Goal: Find specific page/section: Find specific page/section

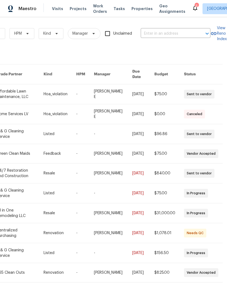
scroll to position [0, 90]
click at [168, 35] on input "text" at bounding box center [168, 33] width 55 height 8
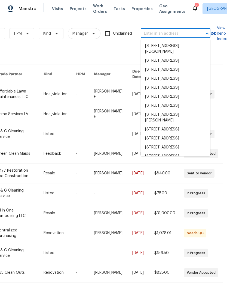
click at [168, 34] on input "text" at bounding box center [168, 33] width 55 height 8
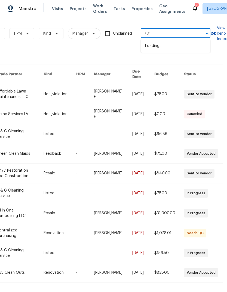
type input "7011"
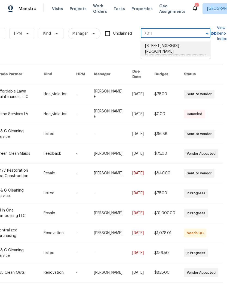
click at [199, 53] on li "[STREET_ADDRESS][PERSON_NAME]" at bounding box center [176, 48] width 70 height 15
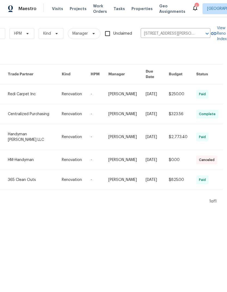
click at [60, 92] on link at bounding box center [35, 94] width 54 height 20
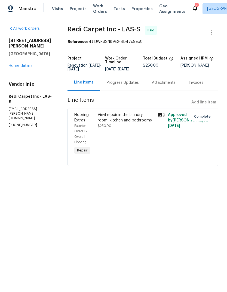
click at [13, 64] on link "Home details" at bounding box center [21, 66] width 24 height 4
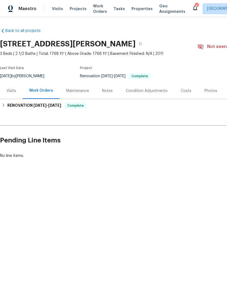
click at [10, 89] on div "Visits" at bounding box center [12, 90] width 10 height 5
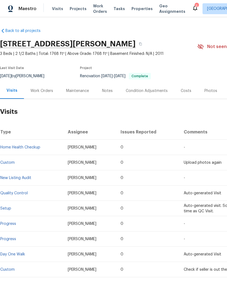
click at [96, 7] on span "Work Orders" at bounding box center [100, 8] width 14 height 11
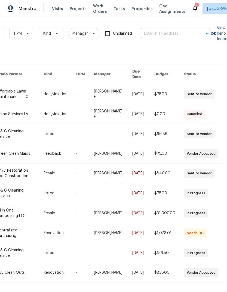
scroll to position [0, 90]
click at [154, 34] on input "text" at bounding box center [168, 33] width 55 height 8
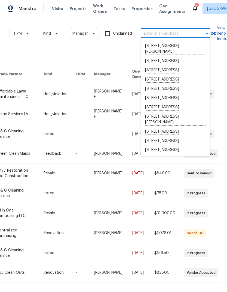
click at [151, 27] on div "Work Orders Vendor Status HPM Kind Manager Unclaimed ​" at bounding box center [61, 34] width 300 height 24
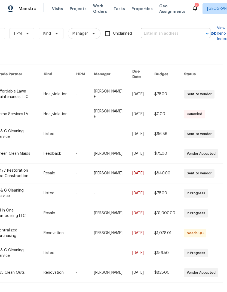
click at [150, 33] on input "text" at bounding box center [168, 33] width 55 height 8
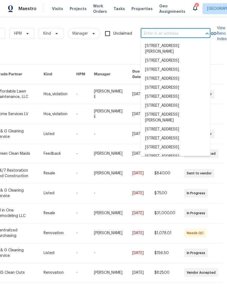
click at [150, 34] on input "text" at bounding box center [168, 33] width 55 height 8
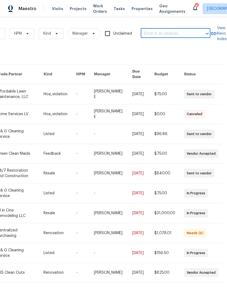
paste input "[STREET_ADDRESS]"
type input "[STREET_ADDRESS]"
click at [185, 48] on li "[STREET_ADDRESS]" at bounding box center [176, 45] width 70 height 9
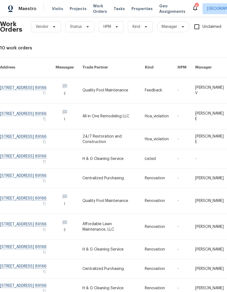
scroll to position [7, 0]
click at [21, 85] on link at bounding box center [28, 90] width 56 height 26
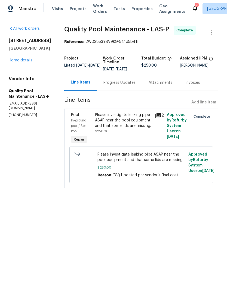
click at [23, 71] on div "All work orders [STREET_ADDRESS] Home details Vendor Info Quality Pool Maintena…" at bounding box center [30, 71] width 43 height 91
click at [24, 62] on link "Home details" at bounding box center [21, 60] width 24 height 4
